Goal: Task Accomplishment & Management: Complete application form

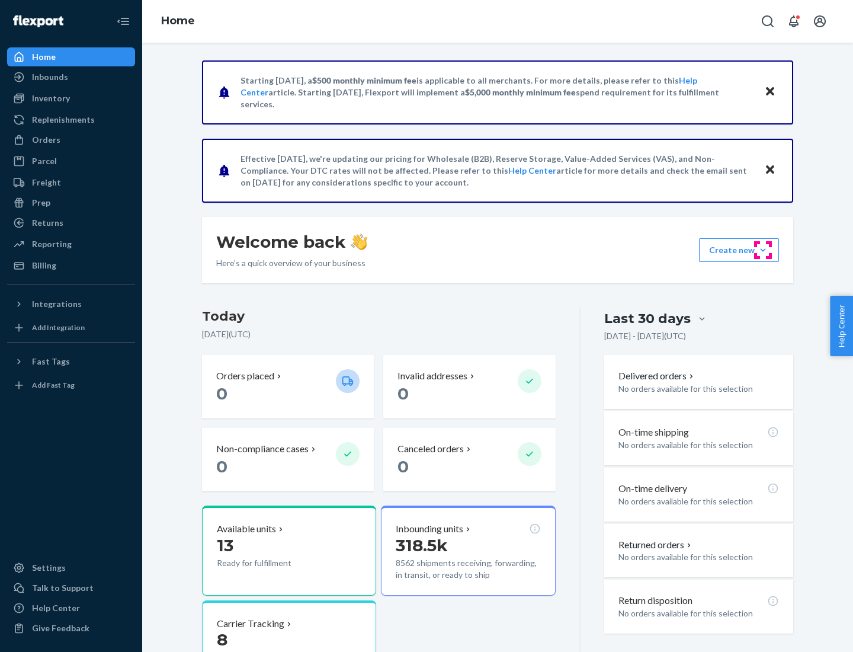
click at [763, 250] on button "Create new Create new inbound Create new order Create new product" at bounding box center [739, 250] width 80 height 24
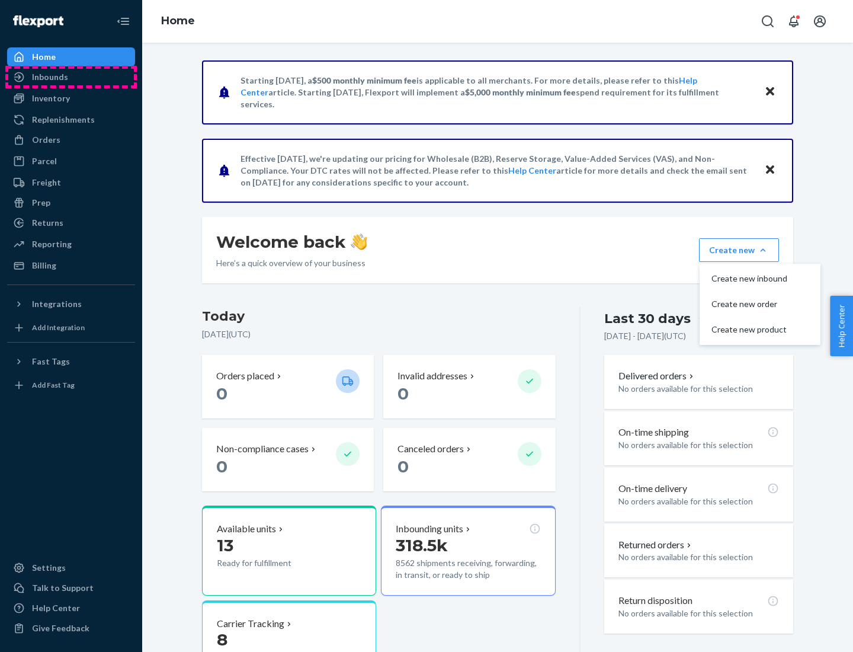
click at [71, 77] on div "Inbounds" at bounding box center [71, 77] width 126 height 17
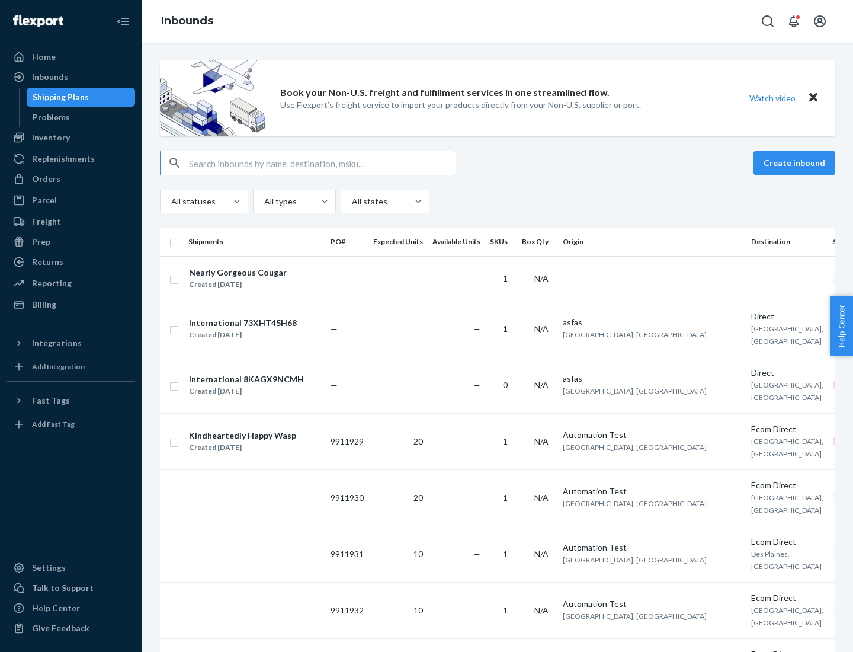
click at [796, 163] on button "Create inbound" at bounding box center [795, 163] width 82 height 24
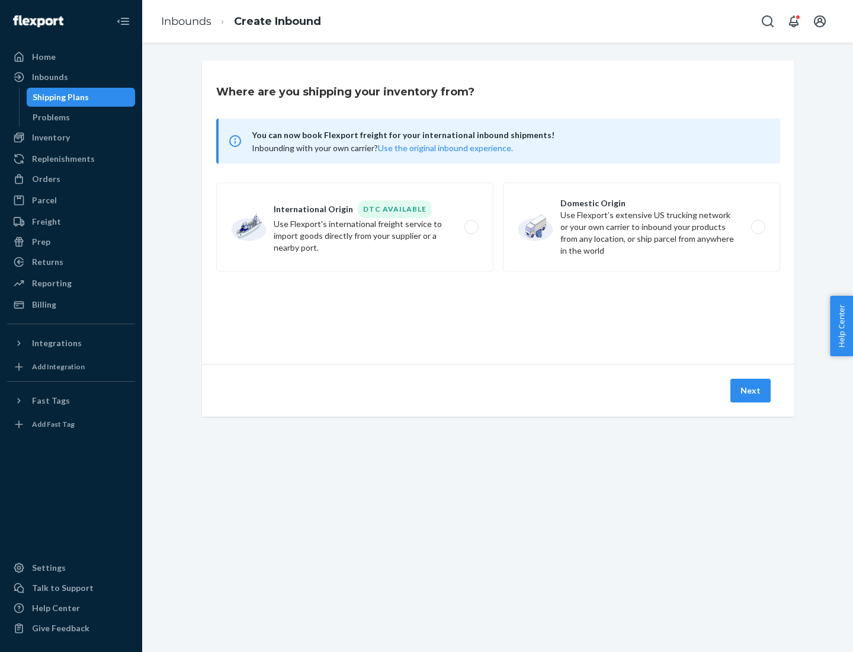
click at [642, 227] on label "Domestic Origin Use Flexport’s extensive US trucking network or your own carrie…" at bounding box center [641, 227] width 277 height 89
click at [758, 227] on input "Domestic Origin Use Flexport’s extensive US trucking network or your own carrie…" at bounding box center [762, 227] width 8 height 8
radio input "true"
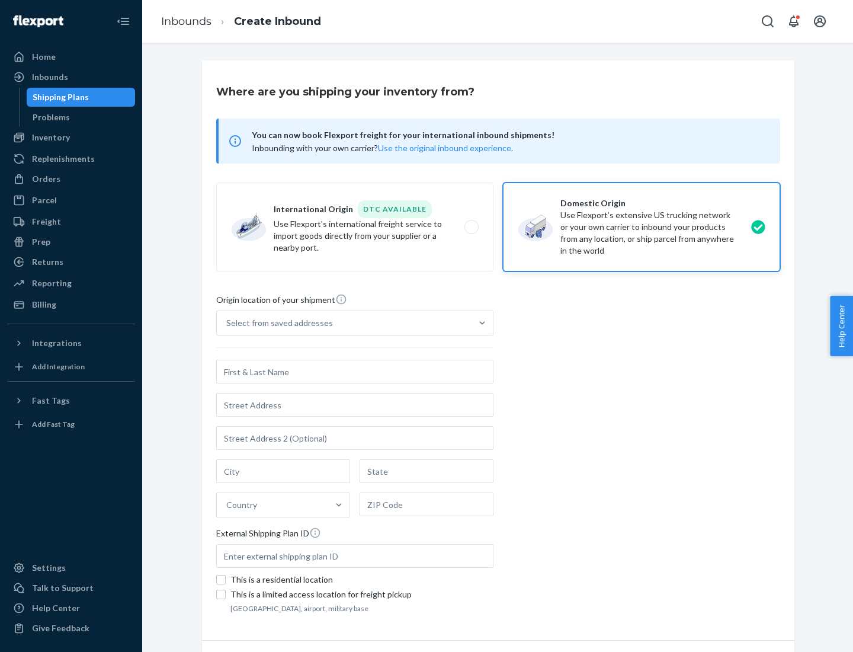
click at [277, 323] on div "Select from saved addresses" at bounding box center [279, 323] width 107 height 12
click at [228, 323] on input "Select from saved addresses" at bounding box center [226, 323] width 1 height 12
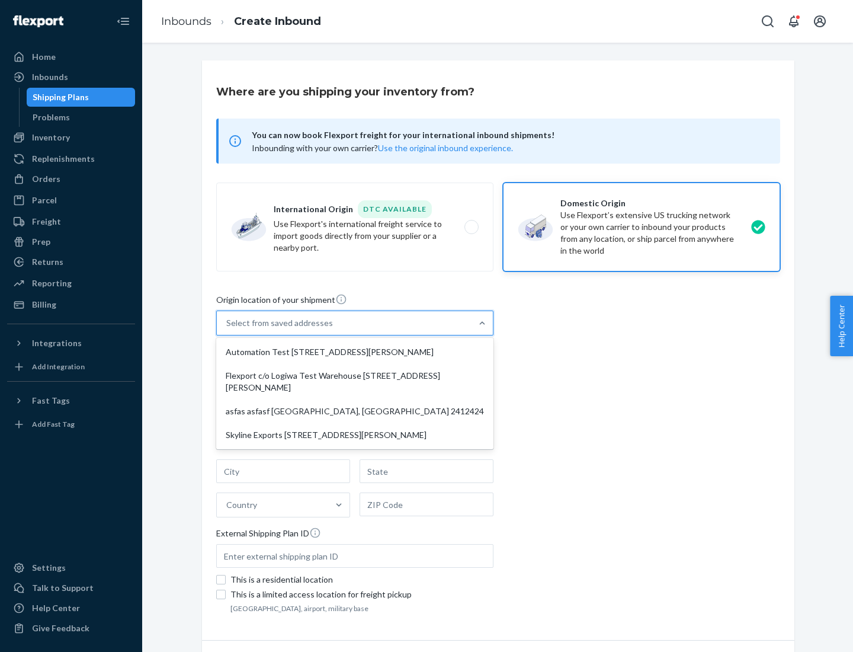
scroll to position [5, 0]
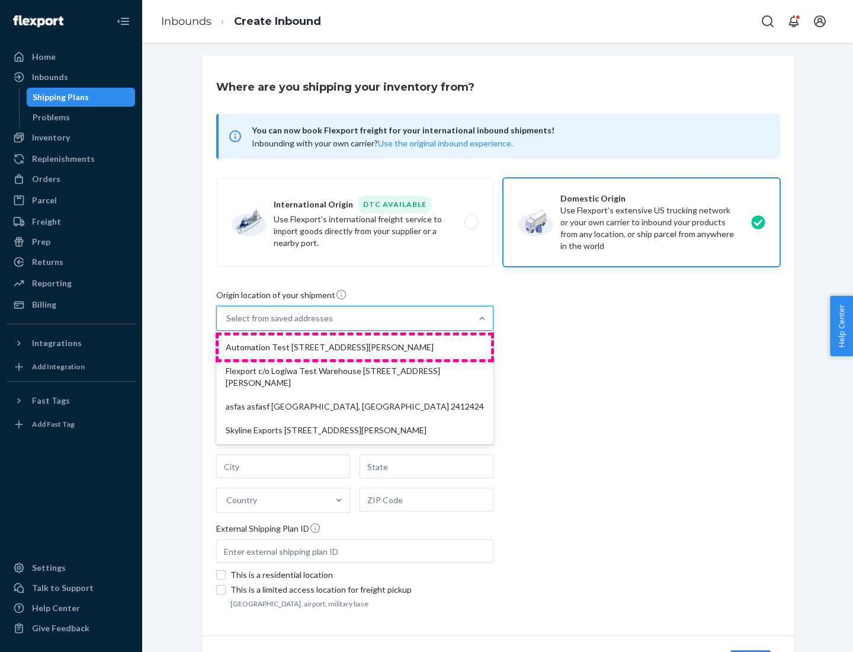
click at [355, 347] on div "Automation Test [STREET_ADDRESS][PERSON_NAME]" at bounding box center [355, 347] width 273 height 24
click at [228, 324] on input "option Automation Test [STREET_ADDRESS][PERSON_NAME] focused, 1 of 4. 4 results…" at bounding box center [226, 318] width 1 height 12
type input "Automation Test"
type input "9th Floor"
type input "[GEOGRAPHIC_DATA]"
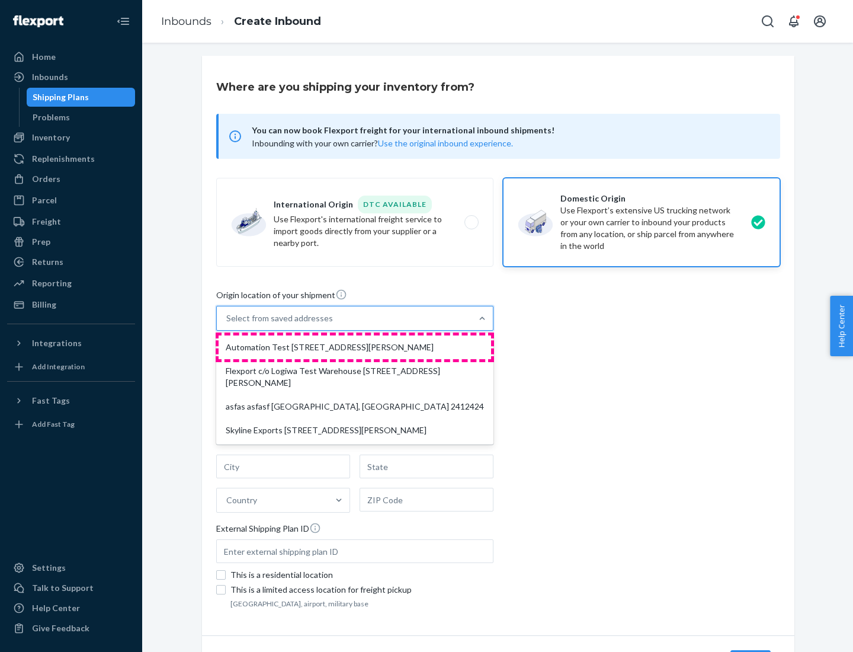
type input "CA"
type input "94104"
type input "[STREET_ADDRESS][PERSON_NAME]"
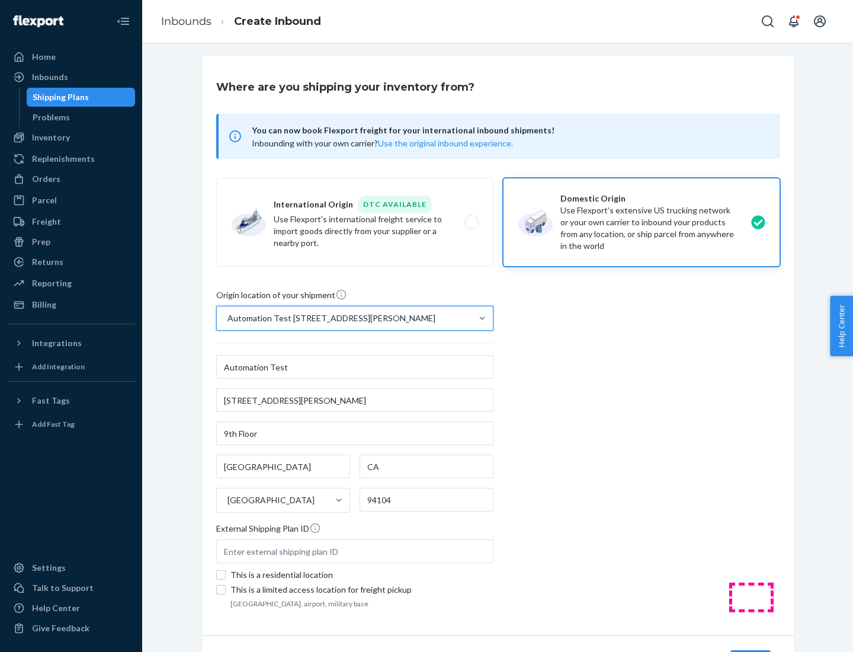
scroll to position [69, 0]
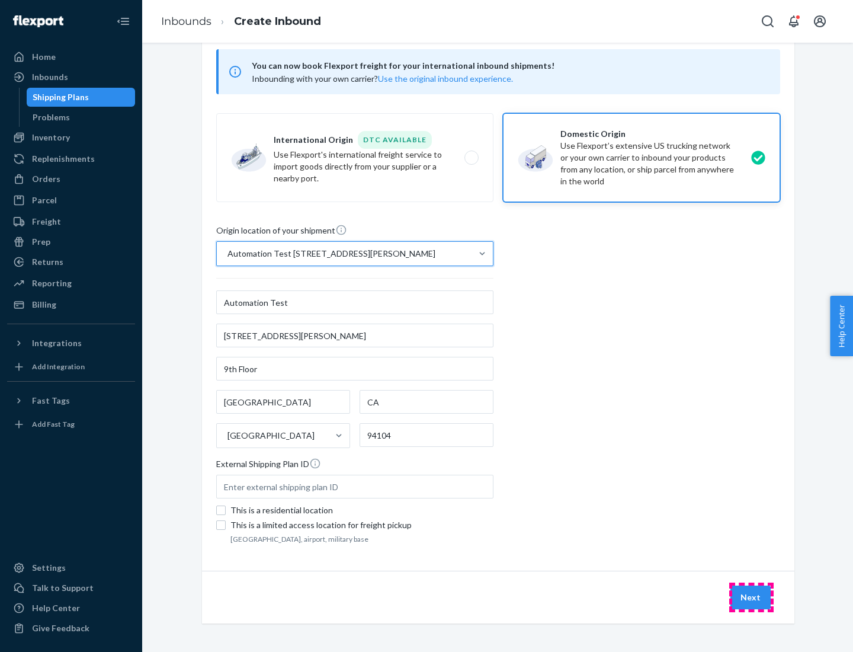
click at [751, 597] on button "Next" at bounding box center [751, 597] width 40 height 24
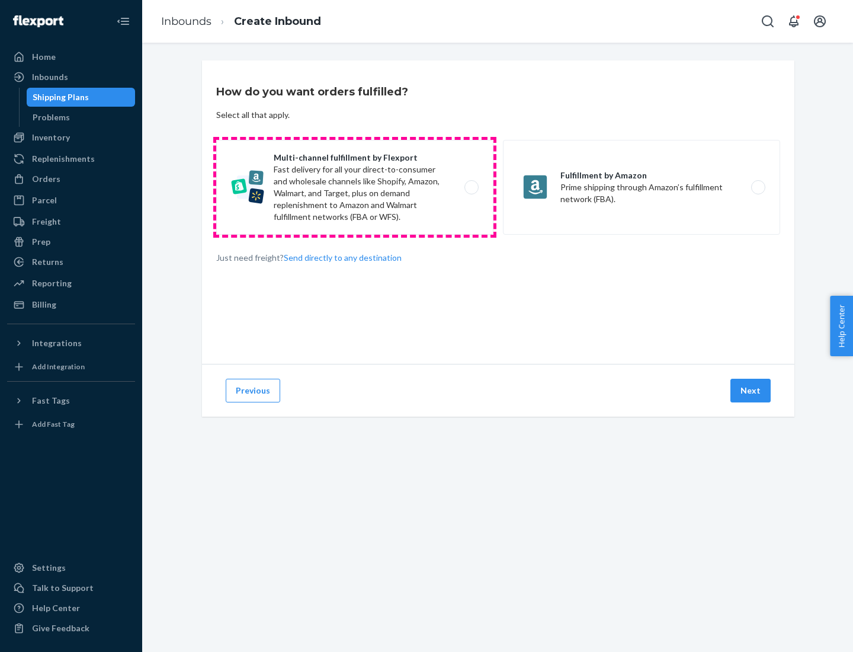
click at [355, 187] on label "Multi-channel fulfillment by Flexport Fast delivery for all your direct-to-cons…" at bounding box center [354, 187] width 277 height 95
click at [471, 187] on input "Multi-channel fulfillment by Flexport Fast delivery for all your direct-to-cons…" at bounding box center [475, 188] width 8 height 8
radio input "true"
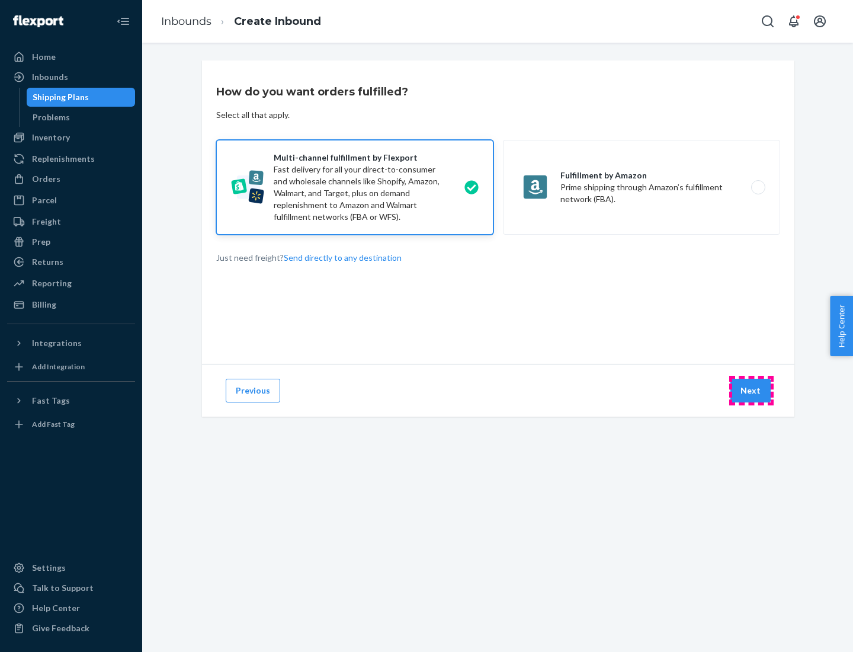
click at [751, 391] on button "Next" at bounding box center [751, 391] width 40 height 24
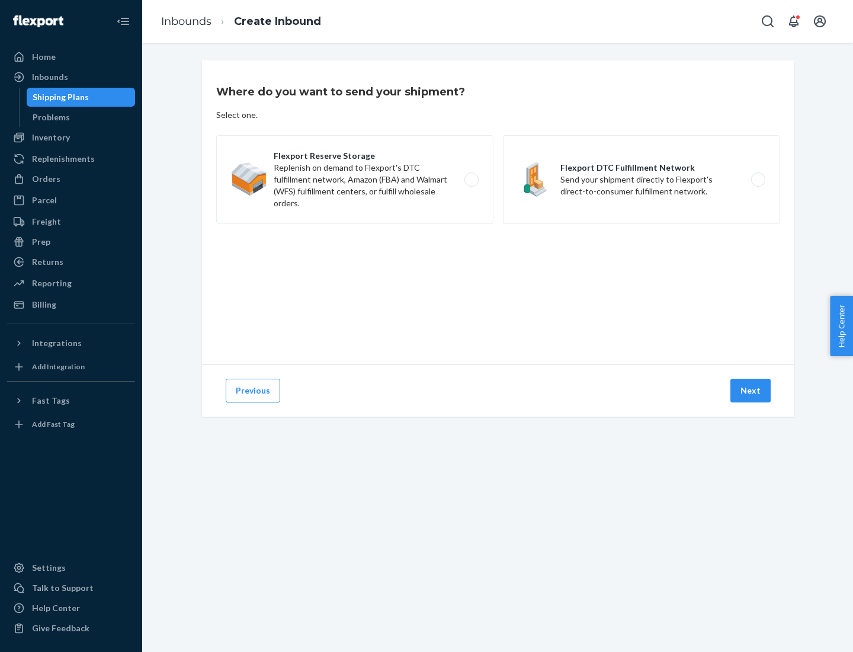
click at [642, 180] on label "Flexport DTC Fulfillment Network Send your shipment directly to Flexport's dire…" at bounding box center [641, 179] width 277 height 89
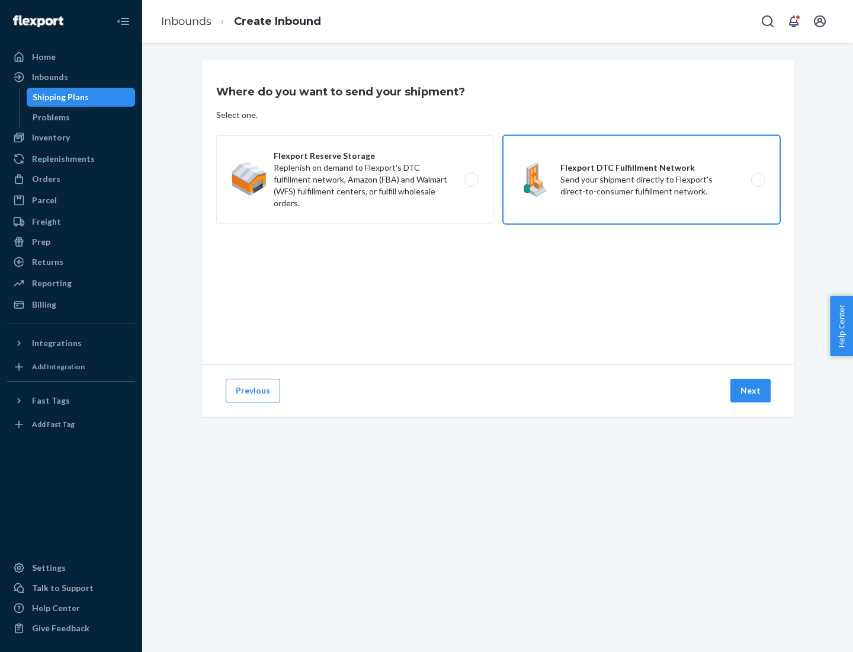
click at [758, 180] on input "Flexport DTC Fulfillment Network Send your shipment directly to Flexport's dire…" at bounding box center [762, 180] width 8 height 8
radio input "true"
click at [751, 391] on button "Next" at bounding box center [751, 391] width 40 height 24
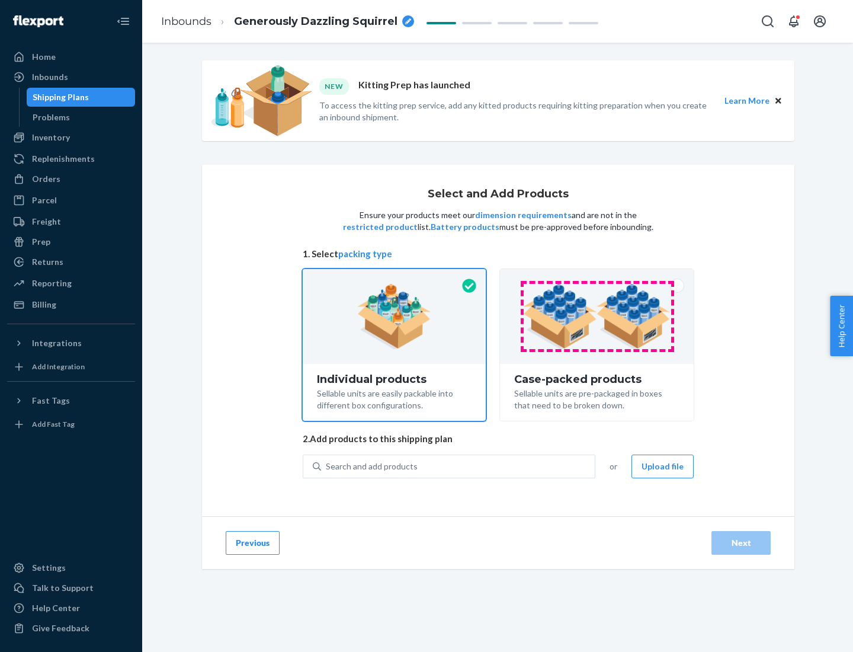
click at [597, 316] on img at bounding box center [597, 316] width 148 height 65
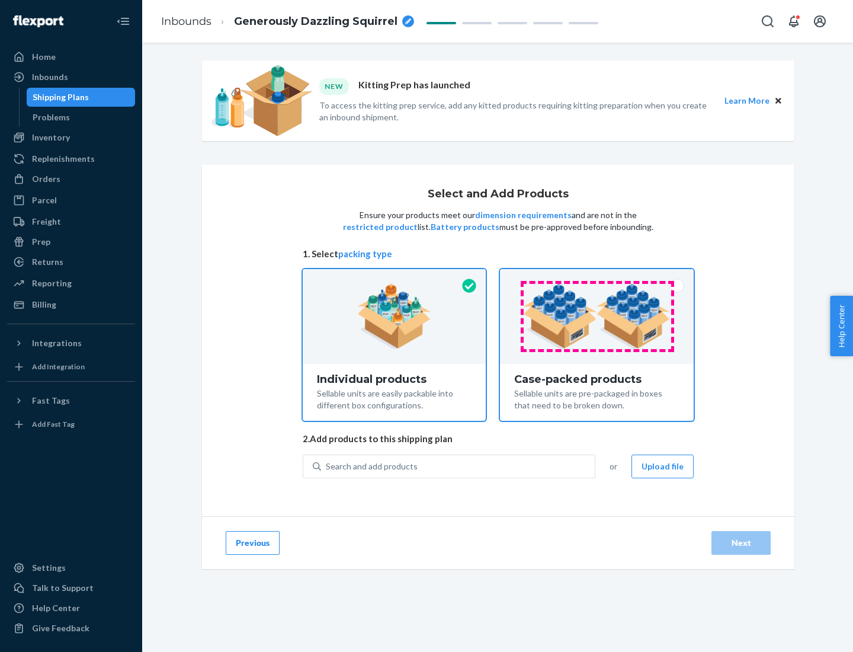
click at [597, 277] on input "Case-packed products Sellable units are pre-packaged in boxes that need to be b…" at bounding box center [597, 273] width 8 height 8
radio input "true"
radio input "false"
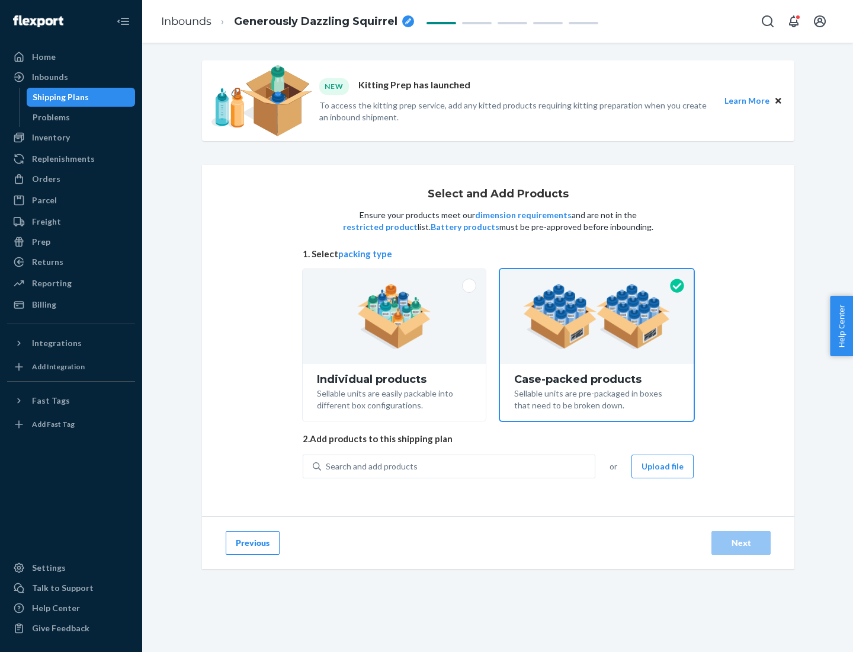
click at [459, 466] on div "Search and add products" at bounding box center [458, 466] width 274 height 21
click at [327, 466] on input "Search and add products" at bounding box center [326, 466] width 1 height 12
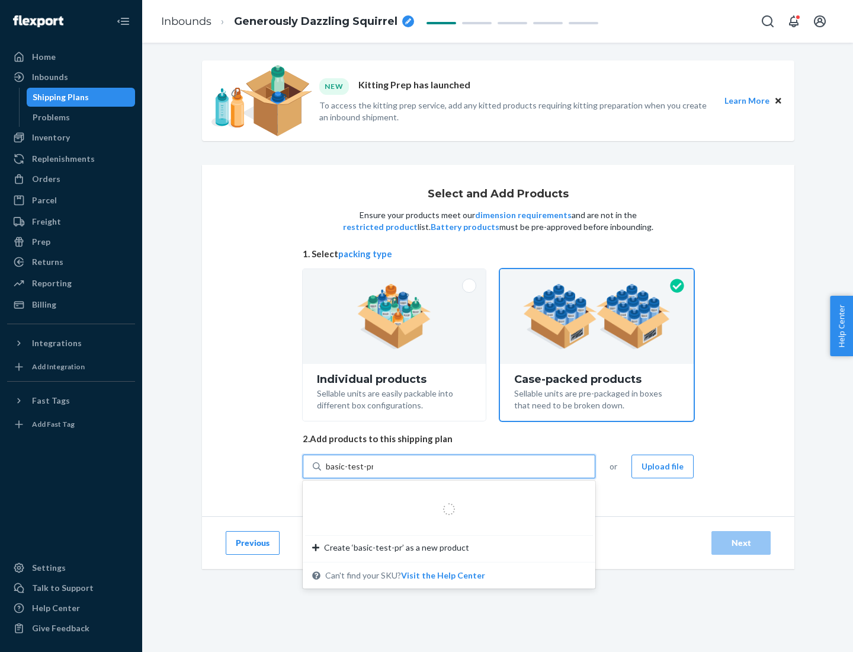
type input "basic-test-product-1"
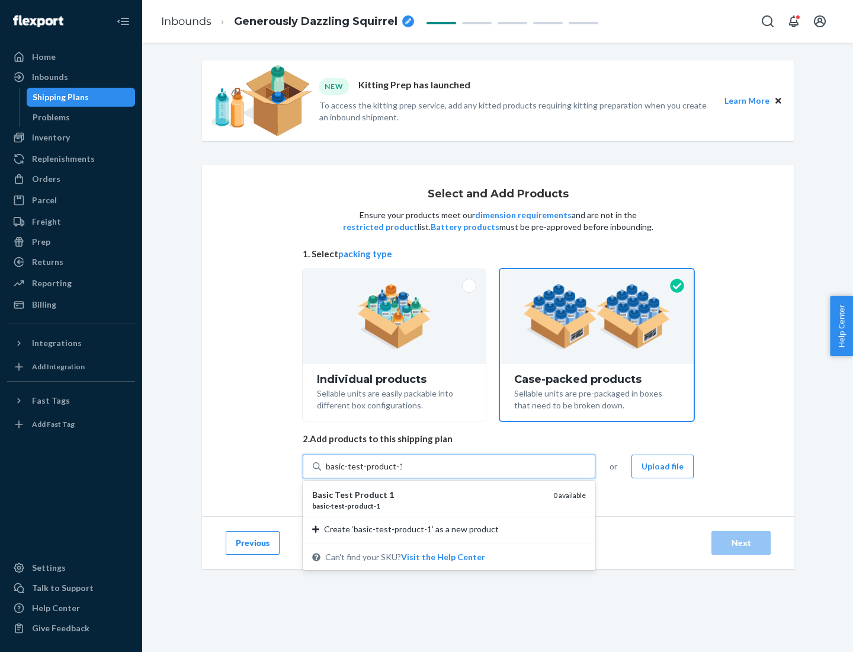
click at [428, 505] on div "basic - test - product - 1" at bounding box center [428, 506] width 232 height 10
click at [402, 472] on input "basic-test-product-1" at bounding box center [364, 466] width 76 height 12
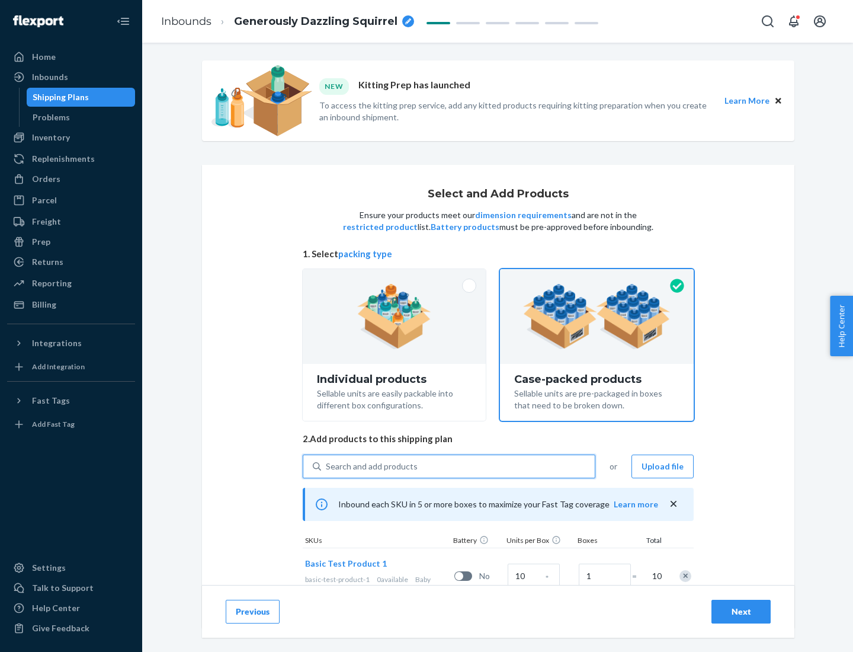
scroll to position [43, 0]
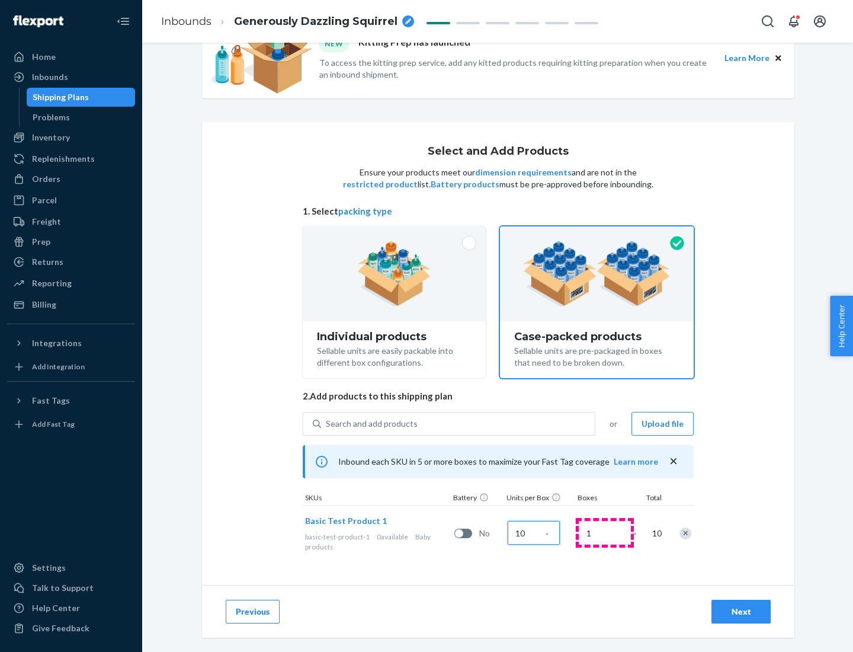
type input "10"
type input "7"
click at [741, 612] on div "Next" at bounding box center [741, 612] width 39 height 12
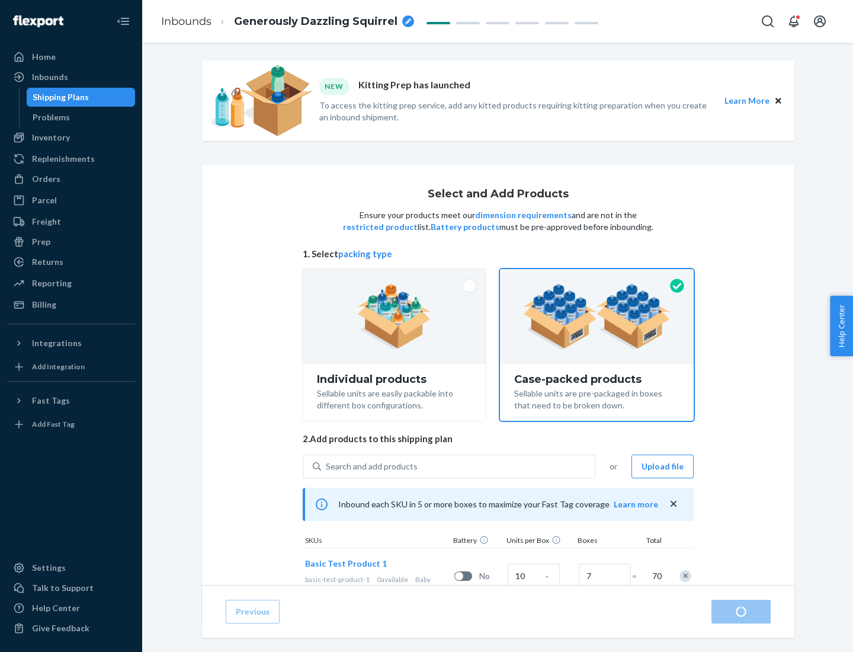
radio input "true"
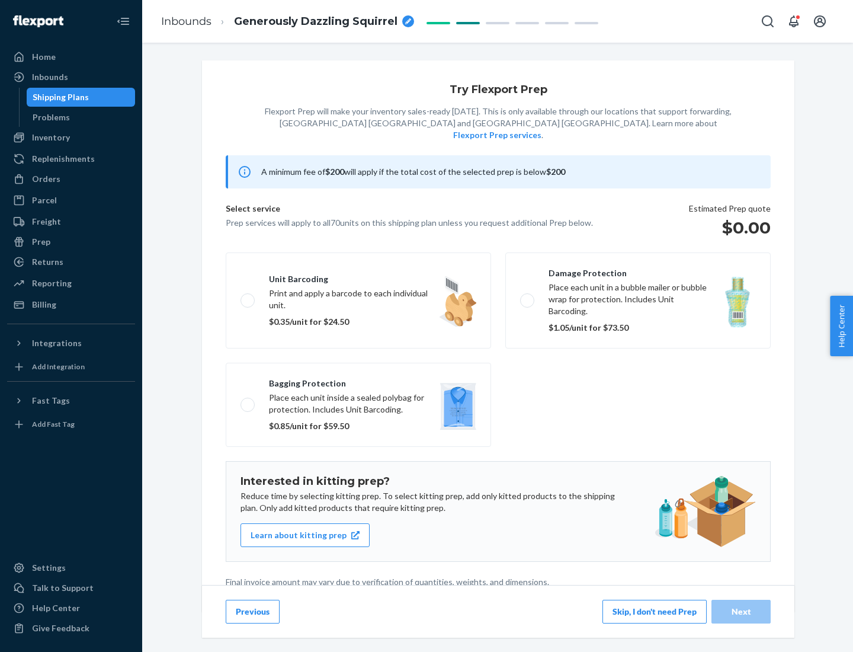
scroll to position [3, 0]
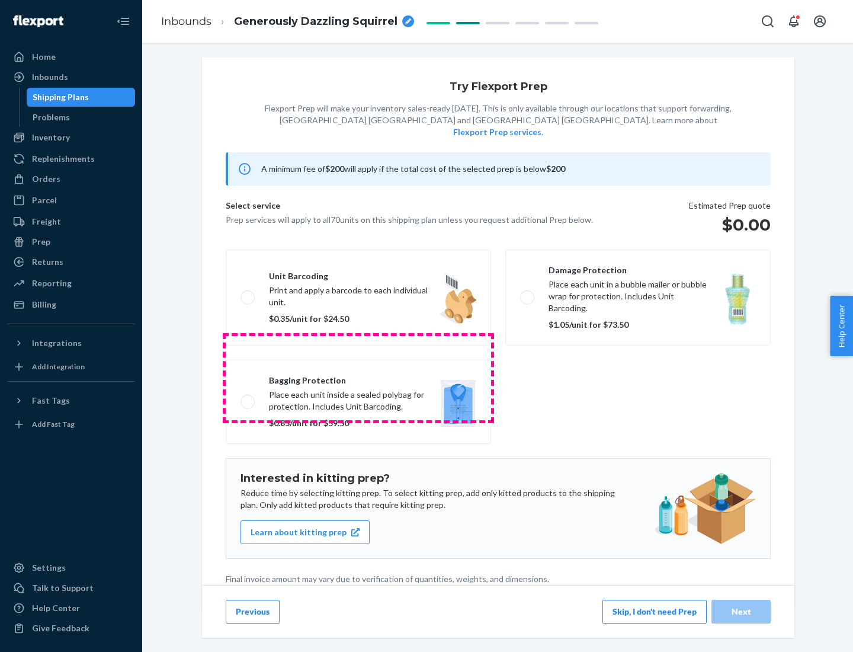
click at [359, 377] on label "Bagging protection Place each unit inside a sealed polybag for protection. Incl…" at bounding box center [358, 402] width 265 height 84
click at [248, 398] on input "Bagging protection Place each unit inside a sealed polybag for protection. Incl…" at bounding box center [245, 402] width 8 height 8
checkbox input "true"
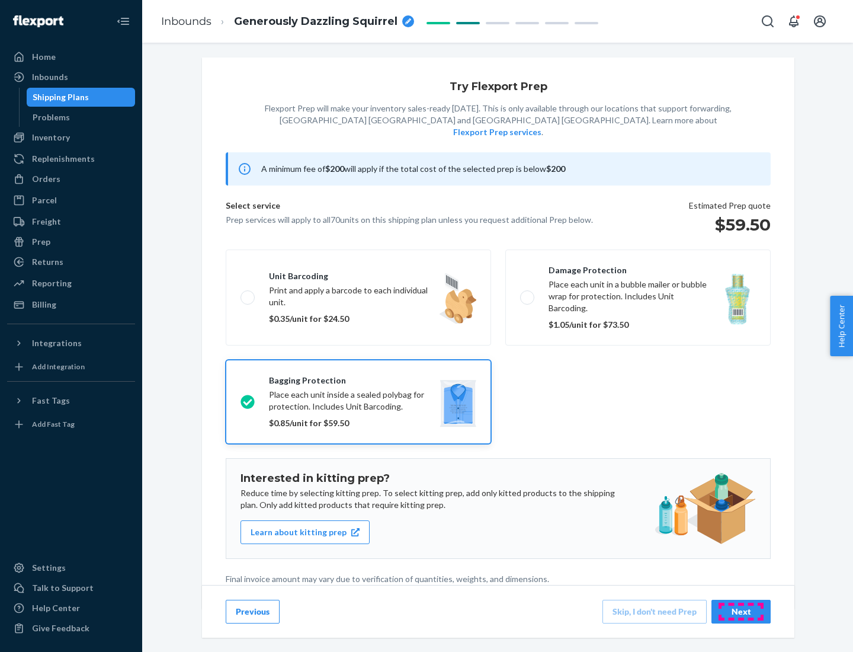
click at [741, 611] on div "Next" at bounding box center [741, 612] width 39 height 12
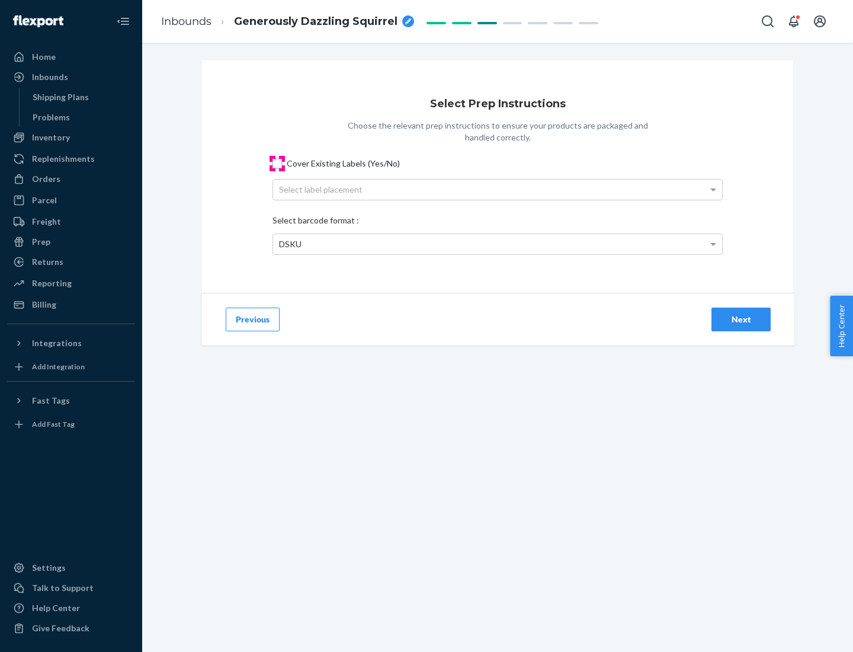
click at [277, 163] on input "Cover Existing Labels (Yes/No)" at bounding box center [277, 163] width 9 height 9
checkbox input "true"
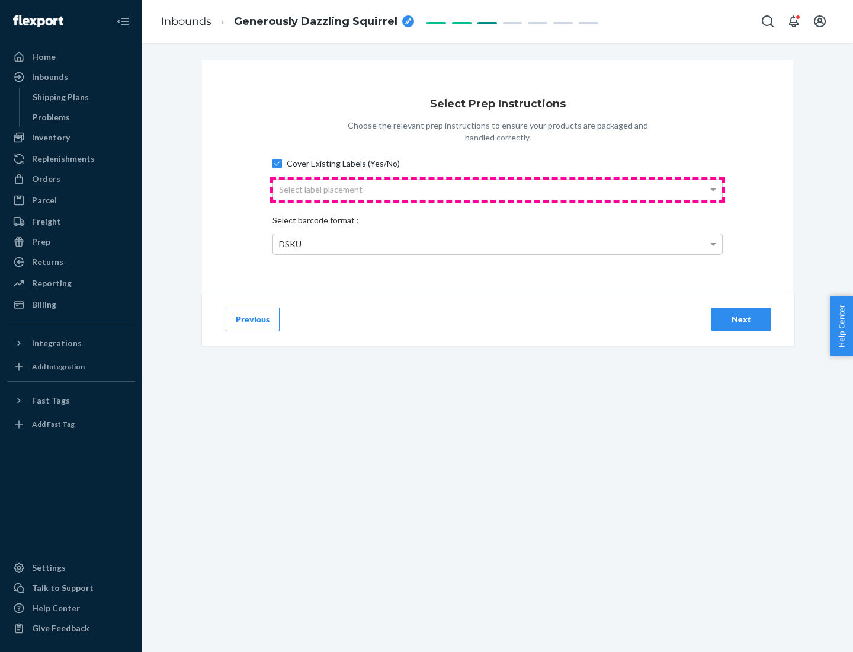
click at [498, 189] on div "Select label placement" at bounding box center [497, 190] width 449 height 20
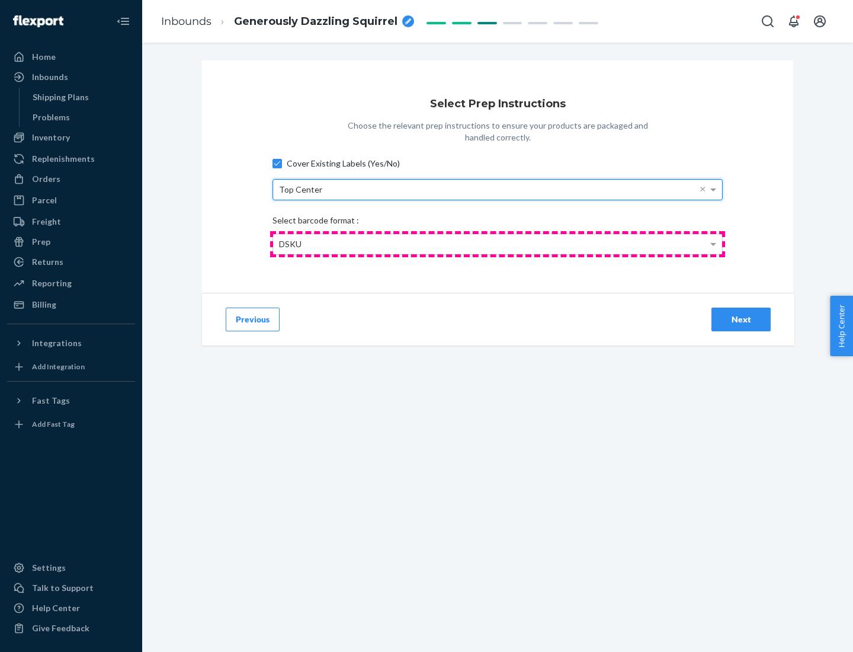
click at [498, 244] on div "DSKU" at bounding box center [497, 244] width 449 height 20
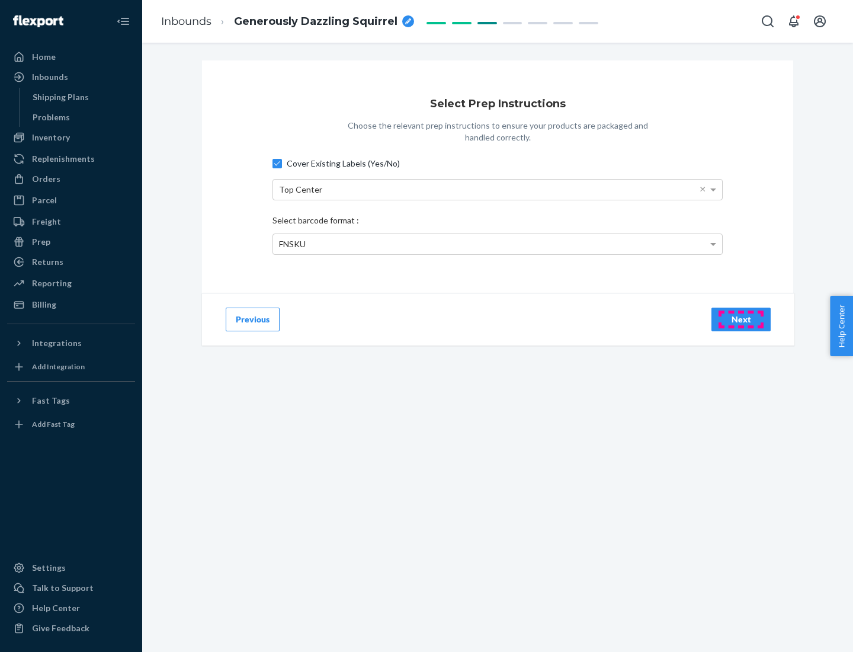
click at [741, 319] on div "Next" at bounding box center [741, 319] width 39 height 12
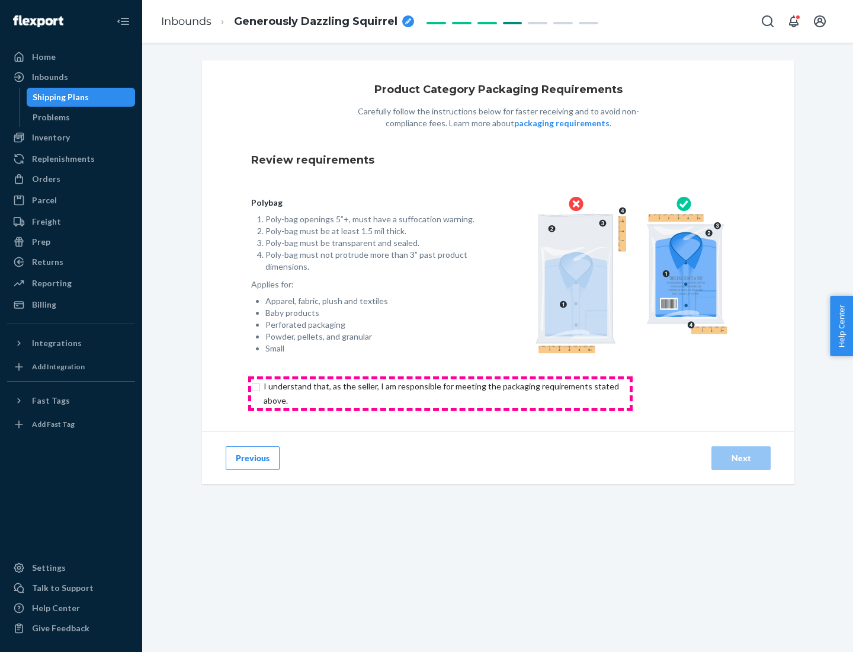
click at [440, 393] on input "checkbox" at bounding box center [448, 393] width 394 height 28
checkbox input "true"
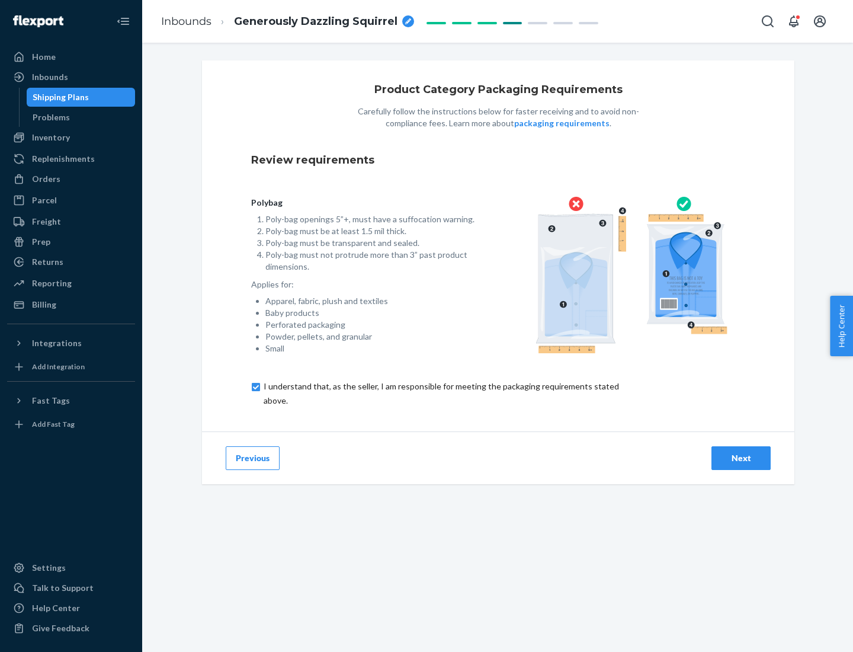
click at [741, 457] on div "Next" at bounding box center [741, 458] width 39 height 12
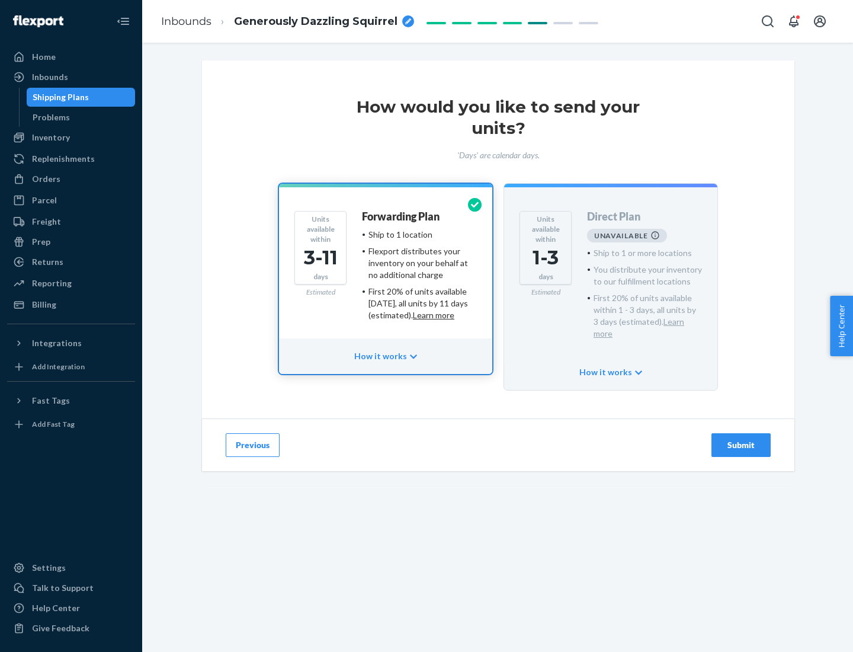
click at [402, 216] on h4 "Forwarding Plan" at bounding box center [401, 217] width 78 height 12
click at [741, 439] on div "Submit" at bounding box center [741, 445] width 39 height 12
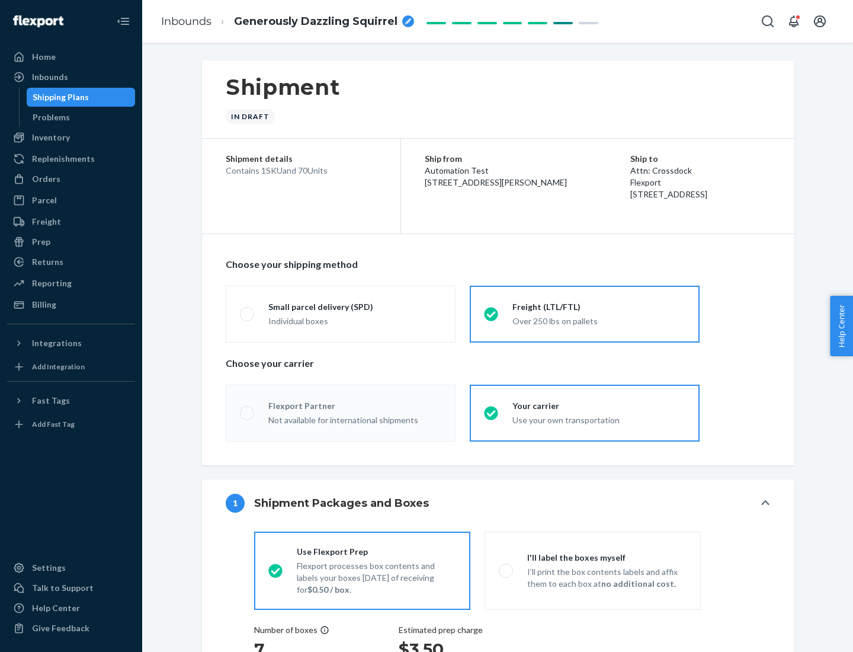
radio input "true"
radio input "false"
radio input "true"
radio input "false"
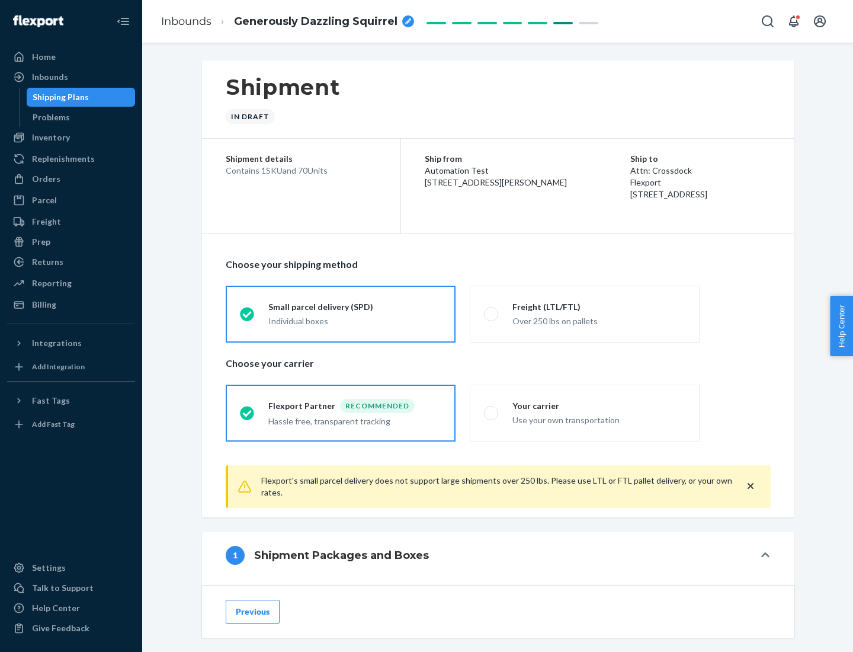
click at [585, 313] on div "Over 250 lbs on pallets" at bounding box center [599, 320] width 173 height 14
click at [492, 313] on input "Freight (LTL/FTL) Over 250 lbs on pallets" at bounding box center [488, 314] width 8 height 8
radio input "true"
radio input "false"
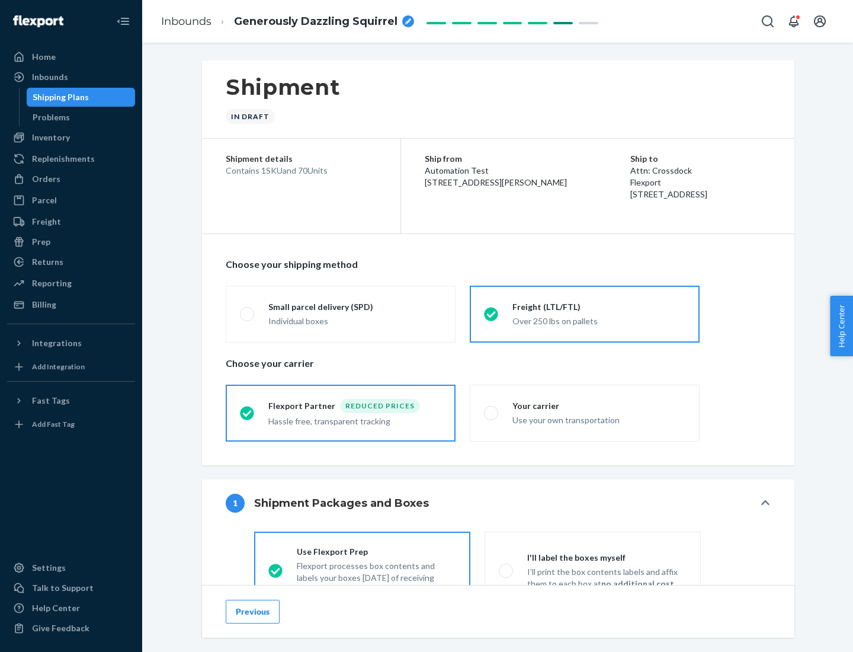
scroll to position [66, 0]
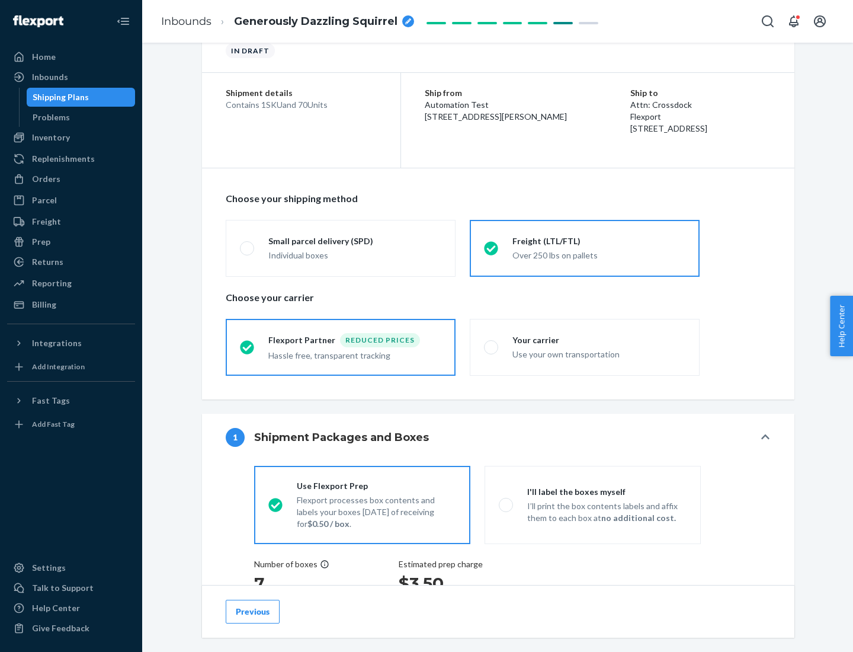
click at [585, 347] on div "Use your own transportation" at bounding box center [599, 353] width 173 height 14
click at [492, 347] on input "Your carrier Use your own transportation" at bounding box center [488, 347] width 8 height 8
radio input "true"
radio input "false"
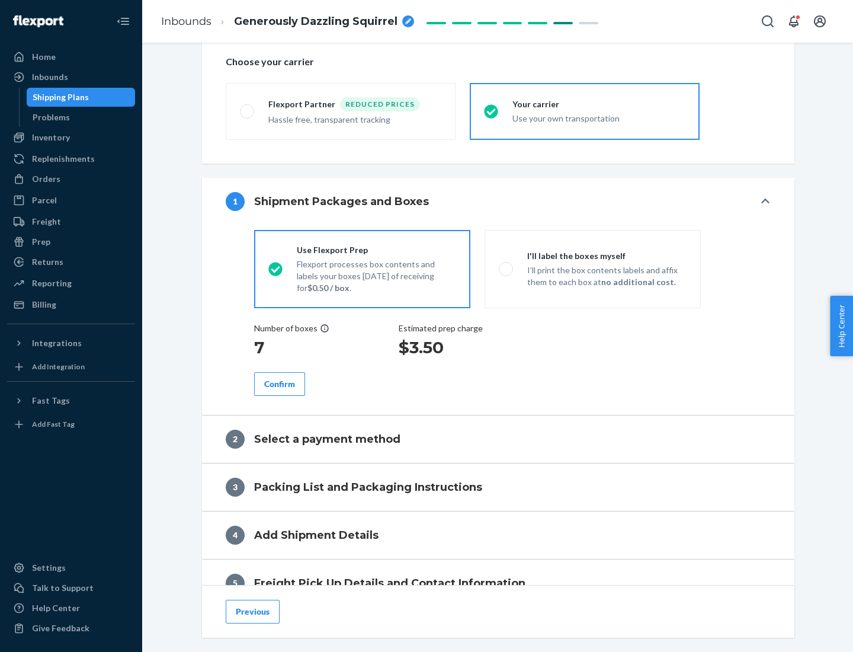
scroll to position [223, 0]
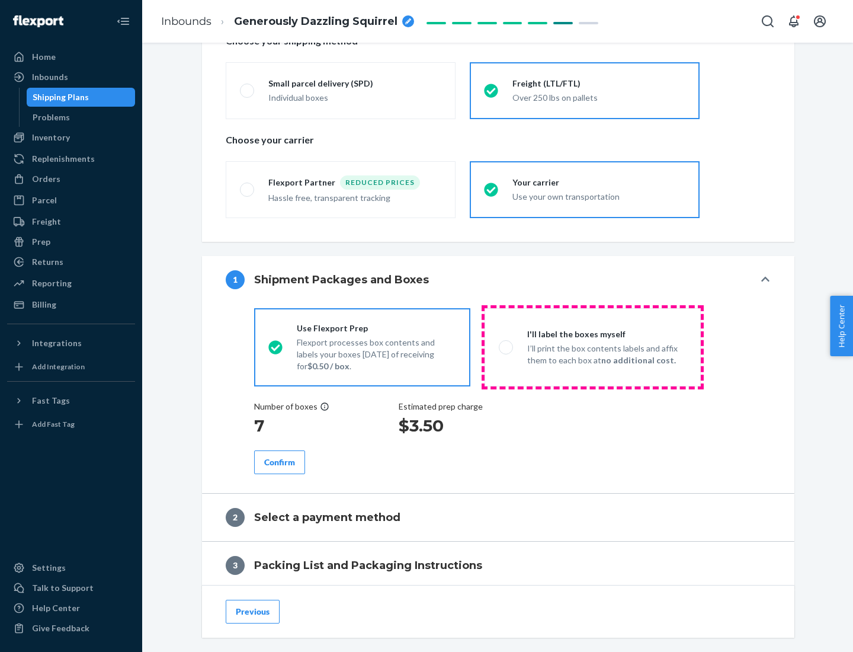
click at [593, 347] on p "I’ll print the box contents labels and affix them to each box at no additional …" at bounding box center [606, 355] width 159 height 24
click at [507, 347] on input "I'll label the boxes myself I’ll print the box contents labels and affix them t…" at bounding box center [503, 347] width 8 height 8
radio input "true"
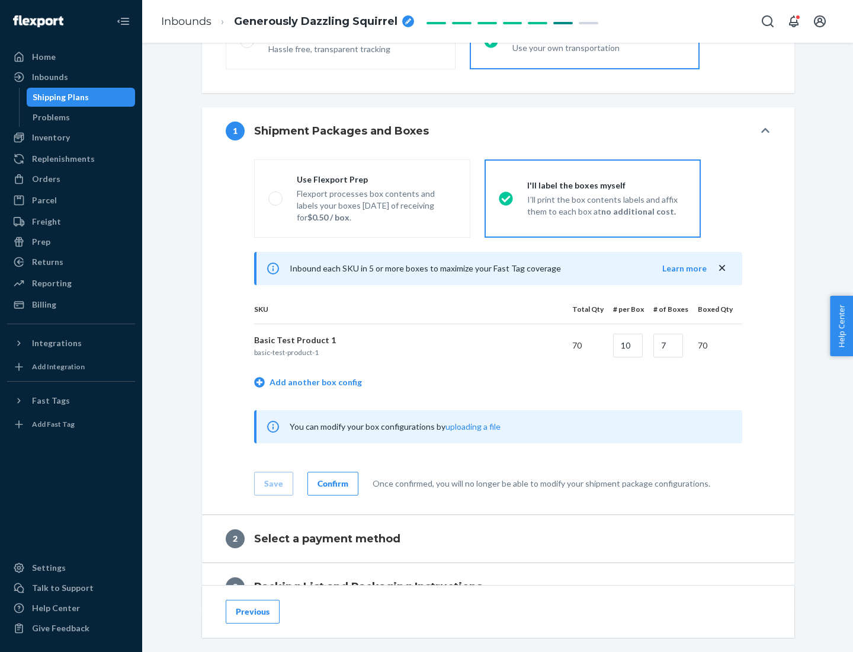
scroll to position [204, 0]
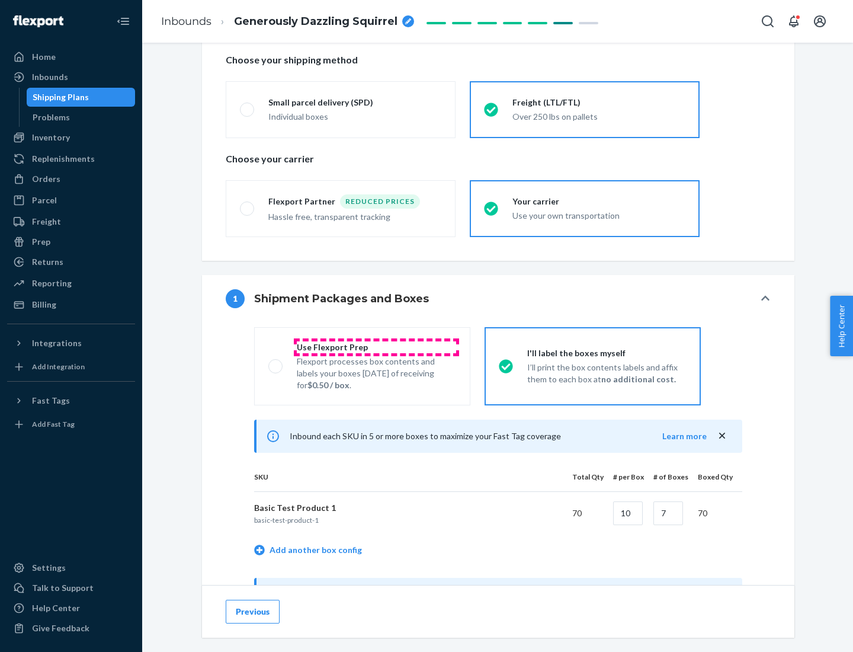
click at [376, 347] on div "Use Flexport Prep" at bounding box center [376, 347] width 159 height 12
click at [276, 362] on input "Use Flexport Prep Flexport processes box contents and labels your boxes [DATE] …" at bounding box center [272, 366] width 8 height 8
radio input "true"
radio input "false"
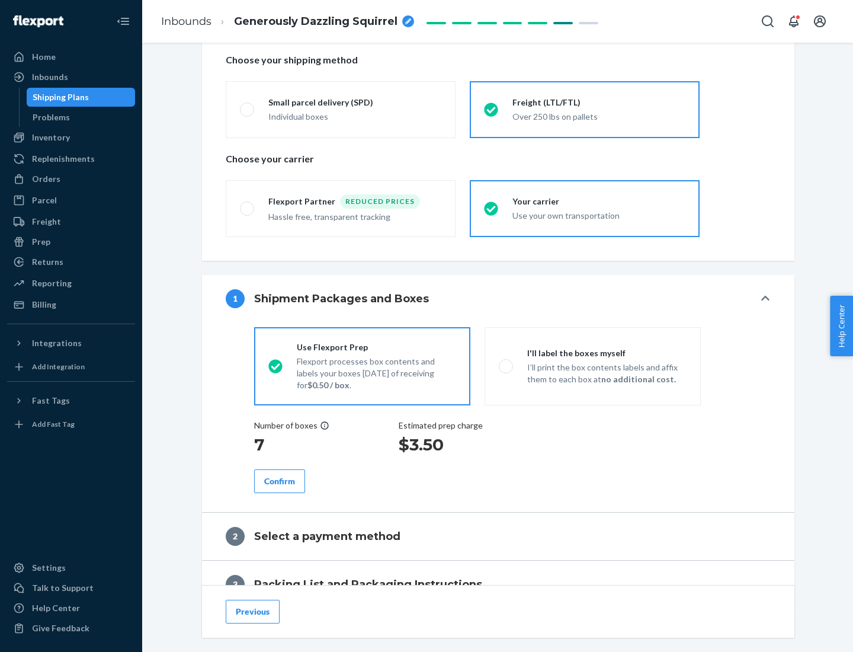
scroll to position [338, 0]
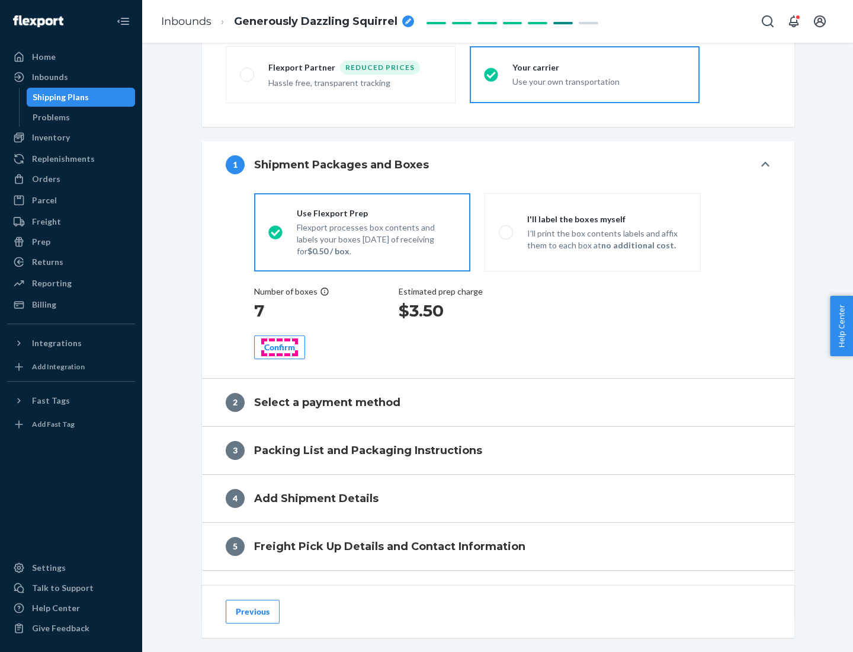
click at [280, 347] on div "Confirm" at bounding box center [279, 347] width 31 height 12
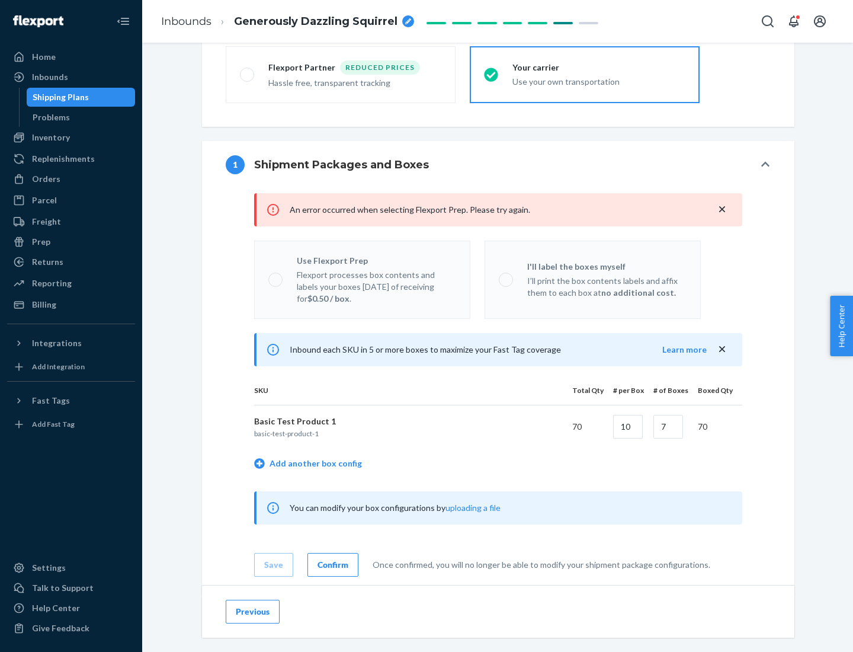
radio input "false"
